Goal: Information Seeking & Learning: Learn about a topic

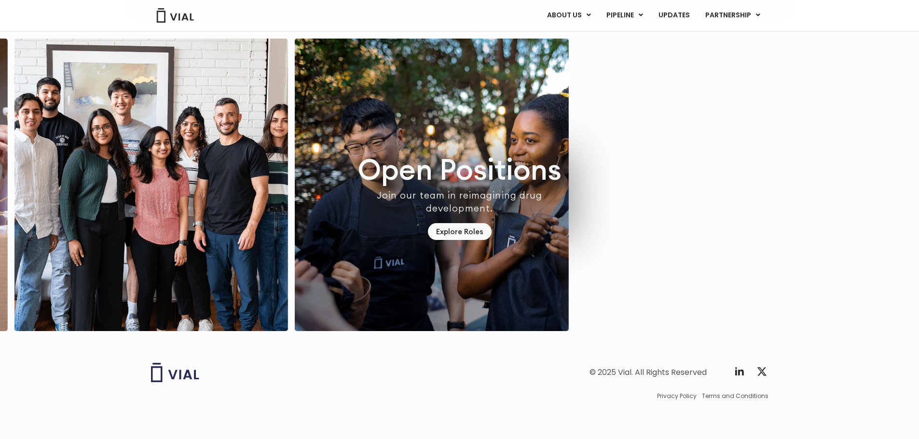
scroll to position [2761, 0]
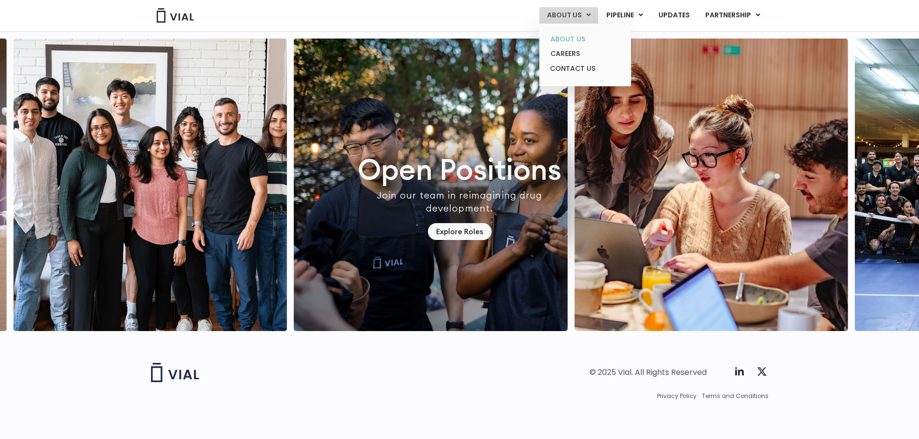
click at [575, 35] on link "ABOUT US" at bounding box center [585, 39] width 84 height 15
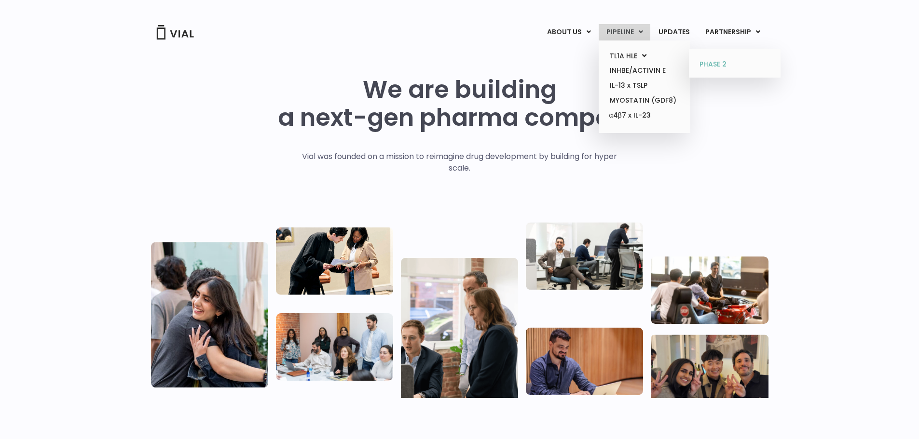
click at [704, 63] on link "PHASE 2" at bounding box center [734, 64] width 84 height 15
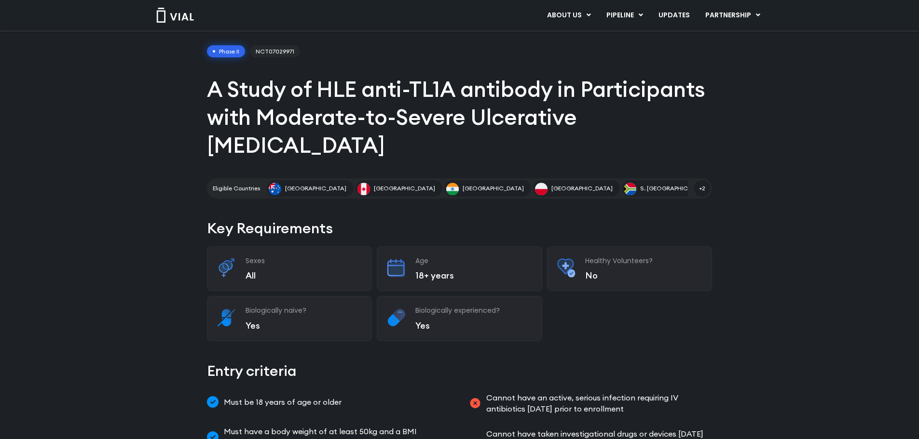
scroll to position [39, 0]
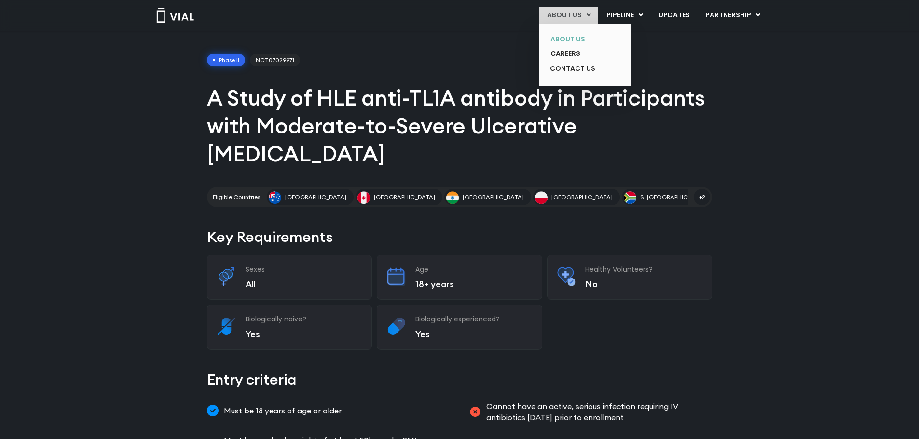
click at [563, 33] on link "ABOUT US" at bounding box center [578, 39] width 70 height 15
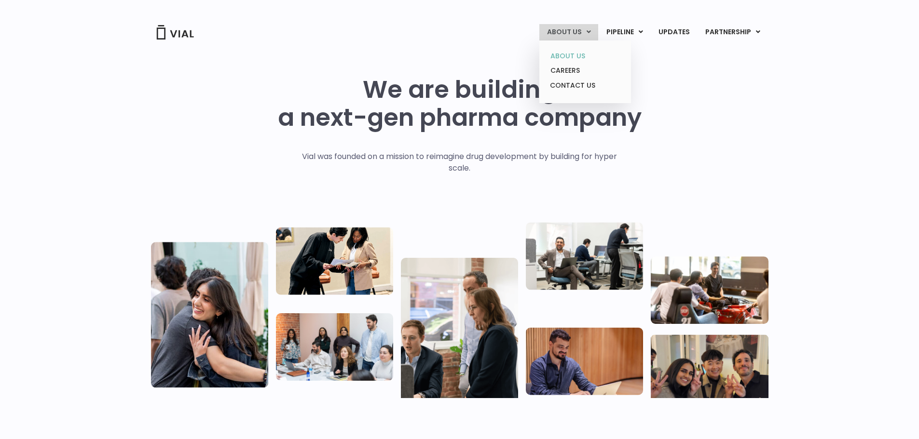
click at [574, 52] on link "ABOUT US" at bounding box center [585, 56] width 84 height 15
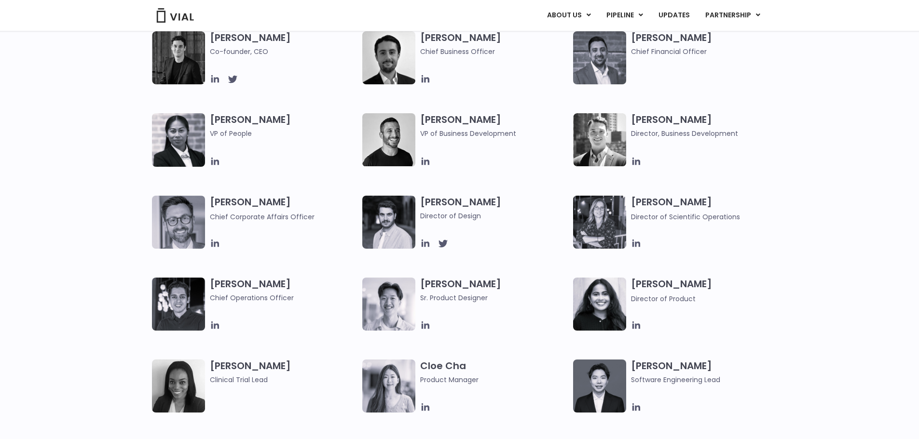
scroll to position [482, 0]
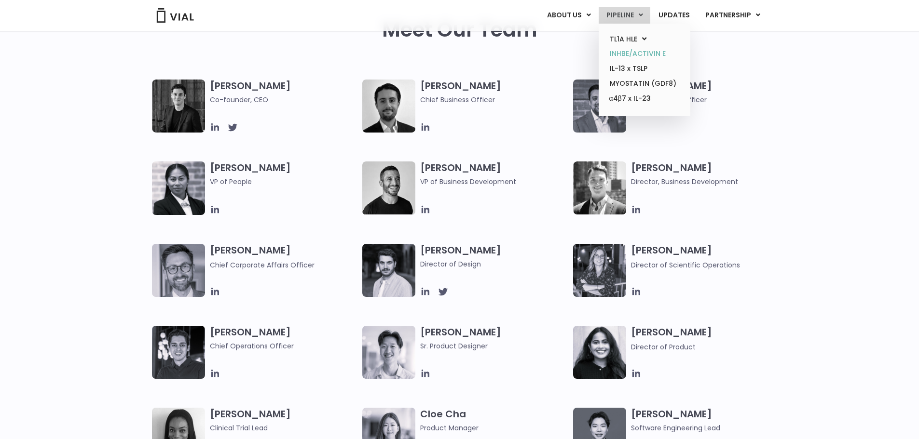
click at [638, 61] on link "INHBE/ACTIVIN E" at bounding box center [644, 53] width 84 height 15
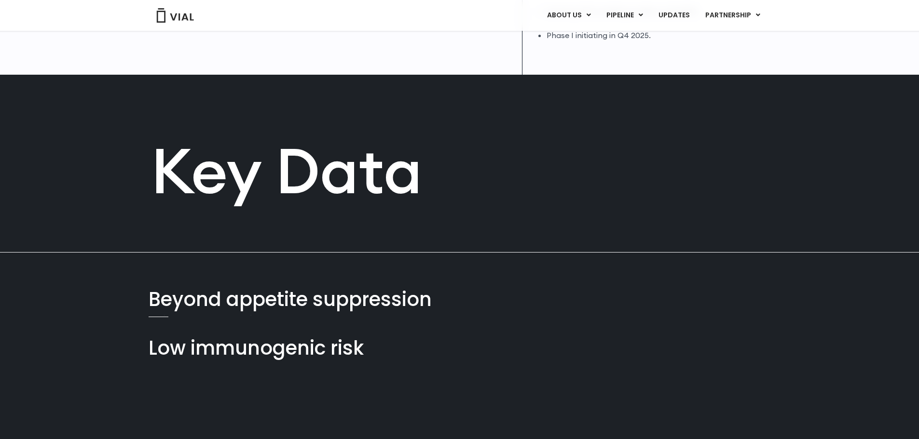
scroll to position [434, 0]
